Goal: Find specific page/section: Find specific page/section

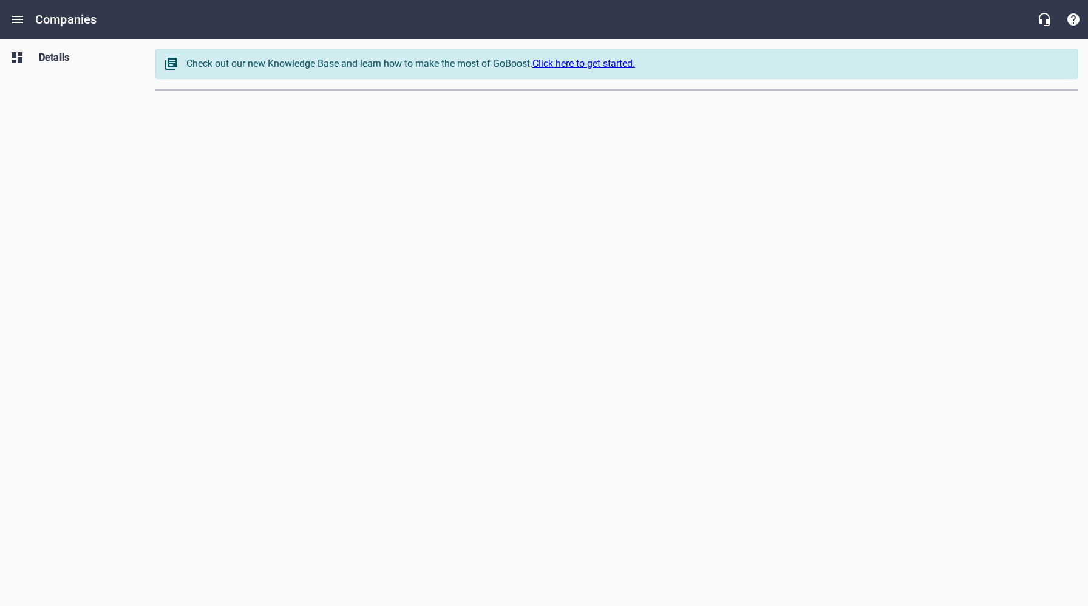
select select "[US_STATE]"
select select "62"
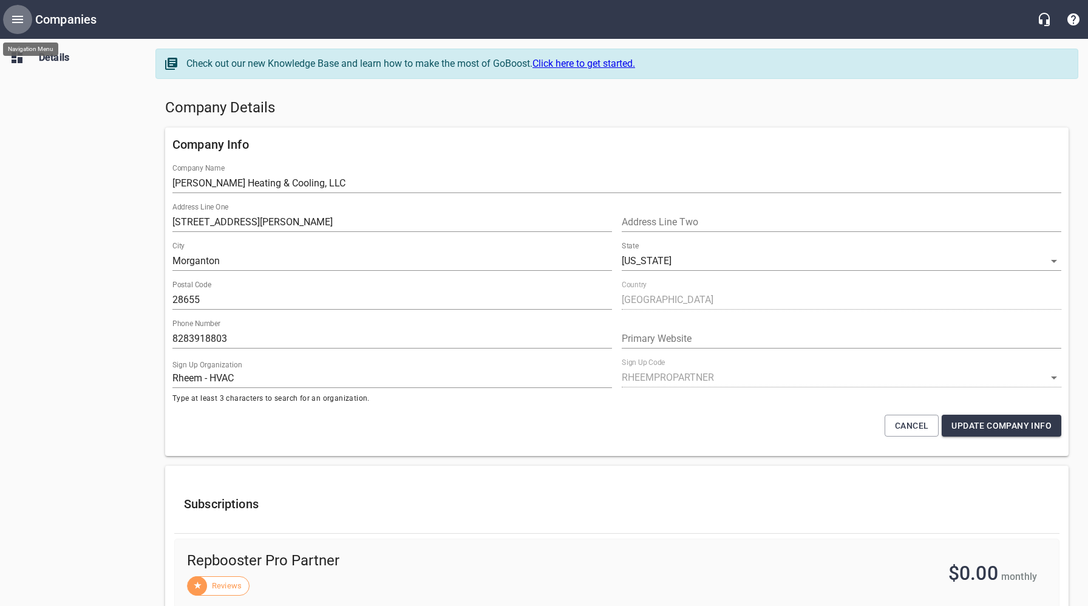
click at [25, 17] on button "Open drawer" at bounding box center [17, 19] width 29 height 29
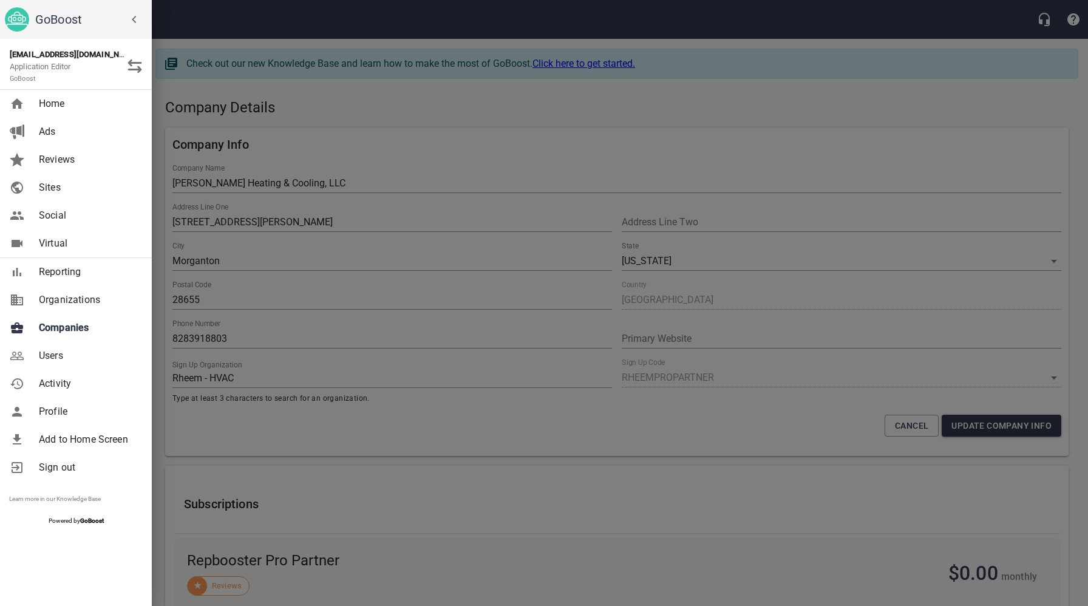
click at [62, 327] on span "Companies" at bounding box center [88, 328] width 98 height 15
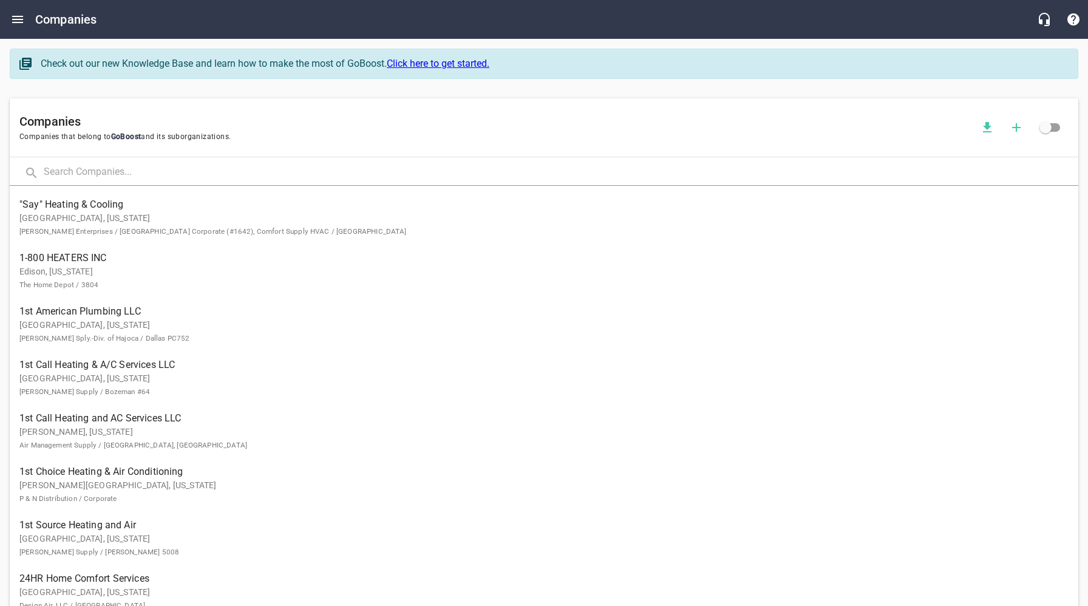
click at [181, 167] on input "text" at bounding box center [561, 173] width 1035 height 26
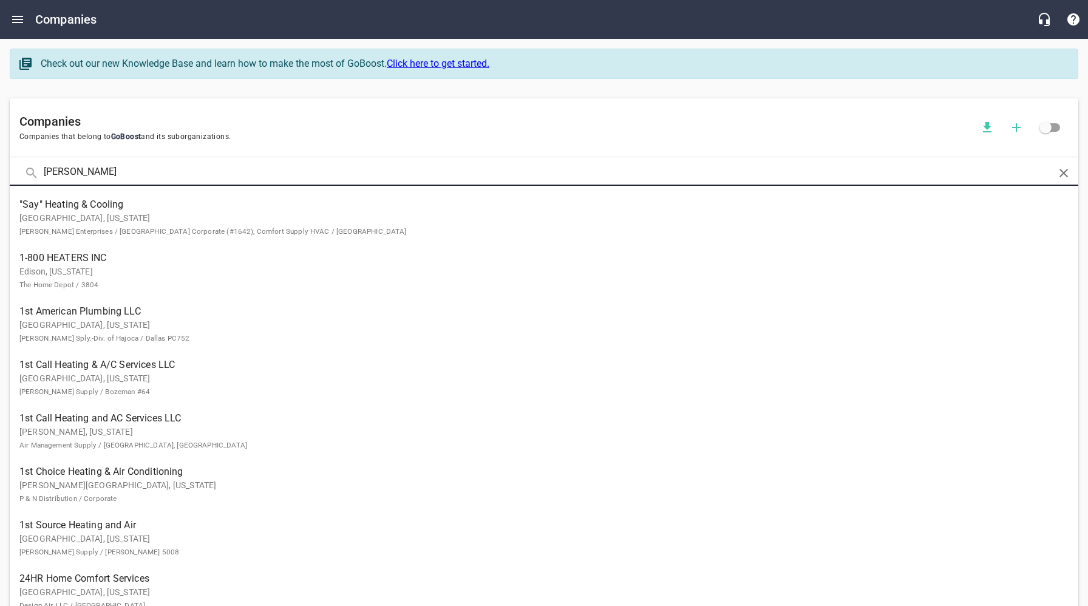
type input "[PERSON_NAME]"
click button at bounding box center [0, 0] width 0 height 0
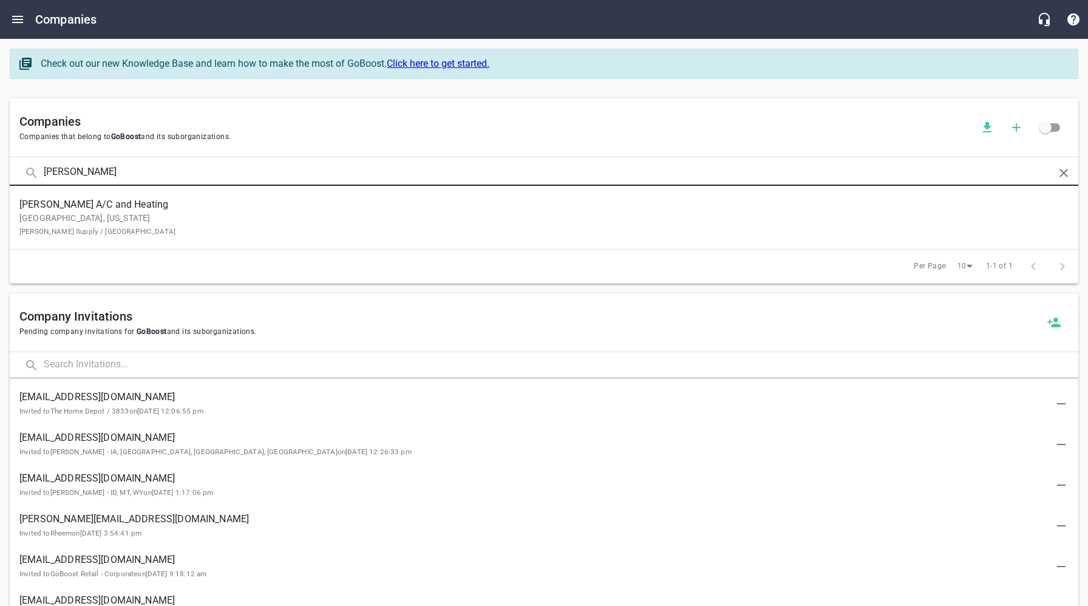
scroll to position [3, 0]
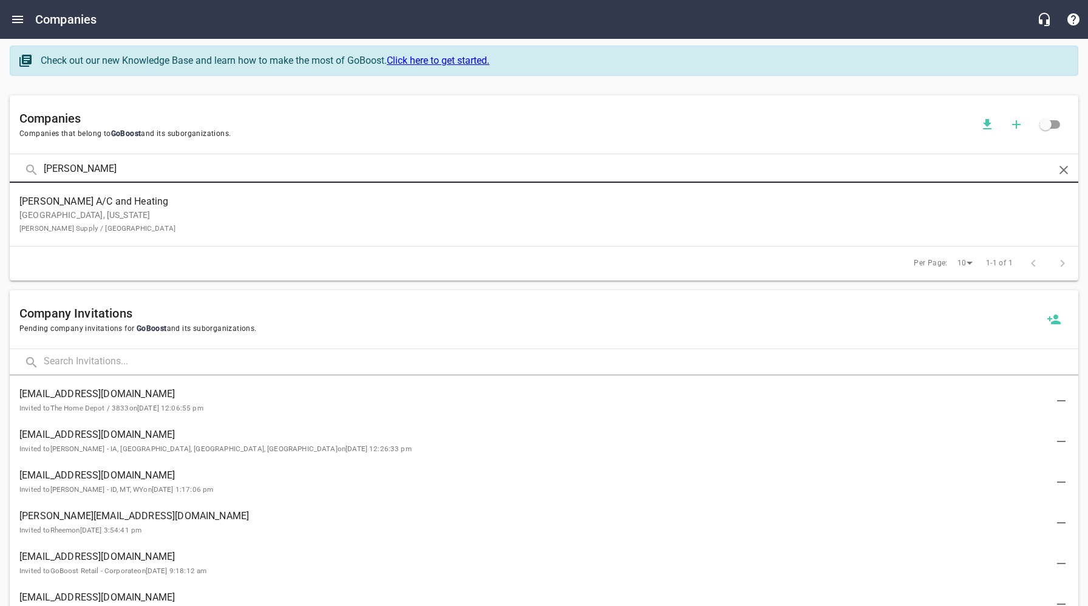
click at [137, 229] on p "[GEOGRAPHIC_DATA], [US_STATE] [PERSON_NAME] Supply / [GEOGRAPHIC_DATA]" at bounding box center [534, 222] width 1030 height 26
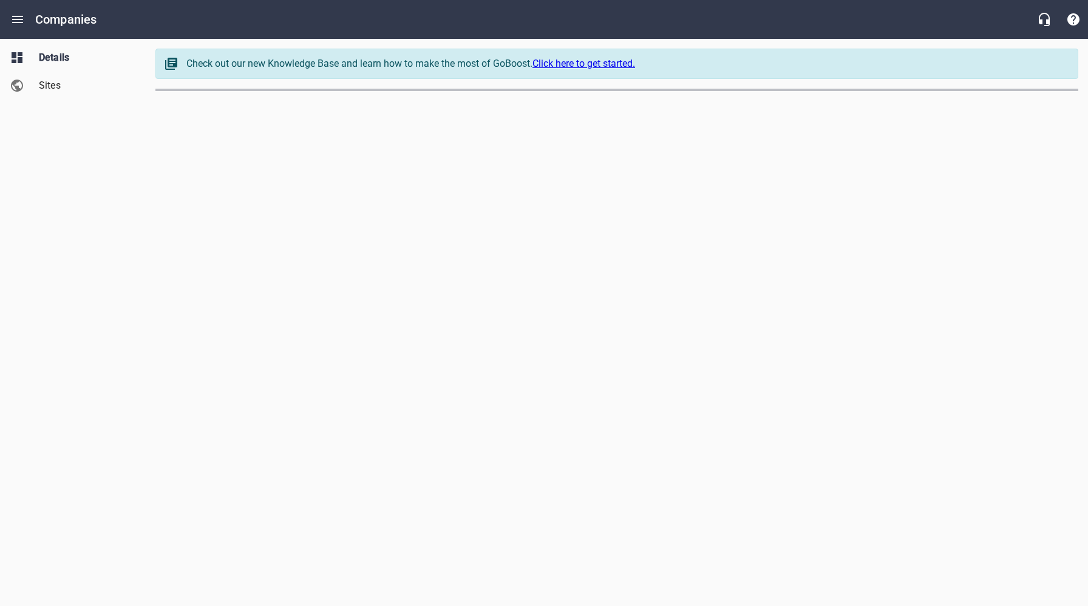
select select "[US_STATE]"
select select "63"
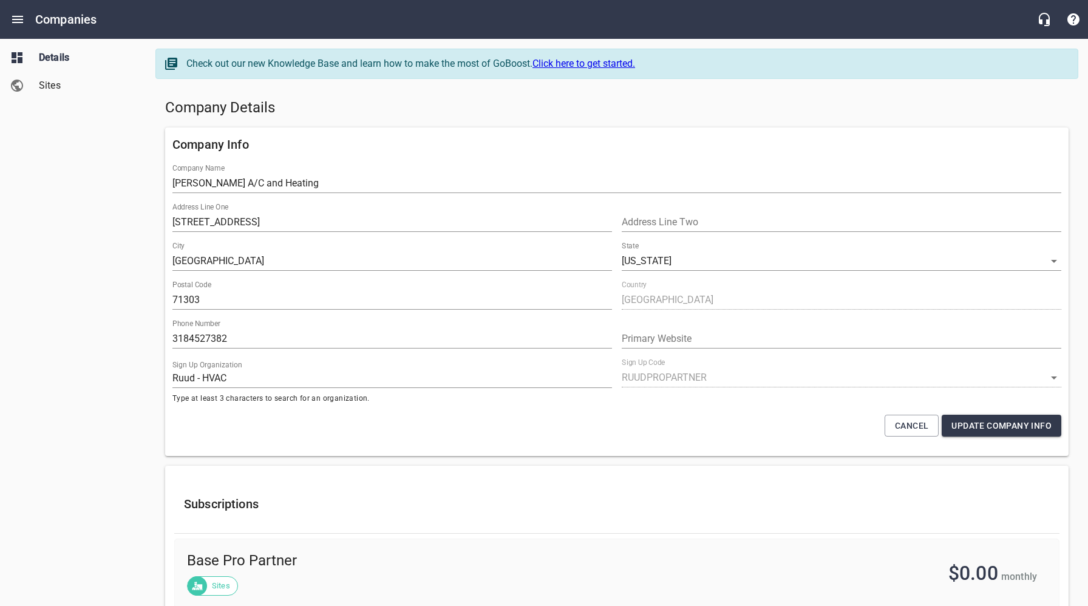
click at [614, 107] on h5 "Company Details" at bounding box center [617, 107] width 904 height 19
